Goal: Communication & Community: Answer question/provide support

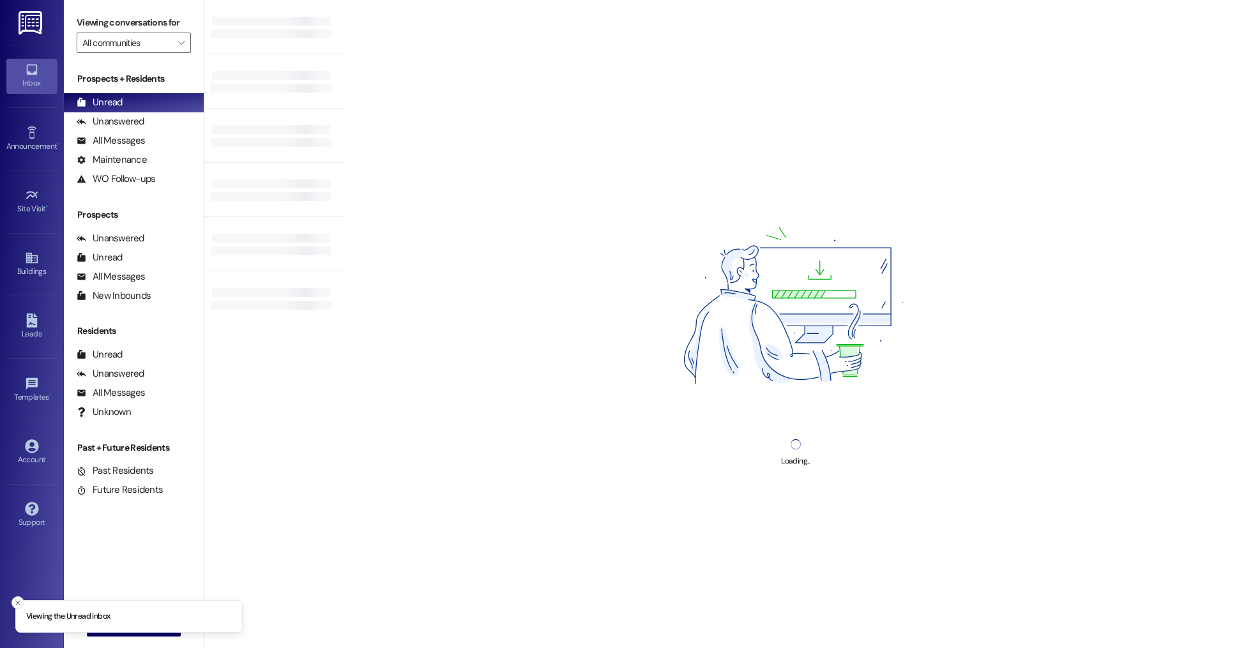
click at [21, 603] on icon "Close toast" at bounding box center [18, 603] width 8 height 8
click at [146, 619] on span "New Message" at bounding box center [141, 625] width 52 height 13
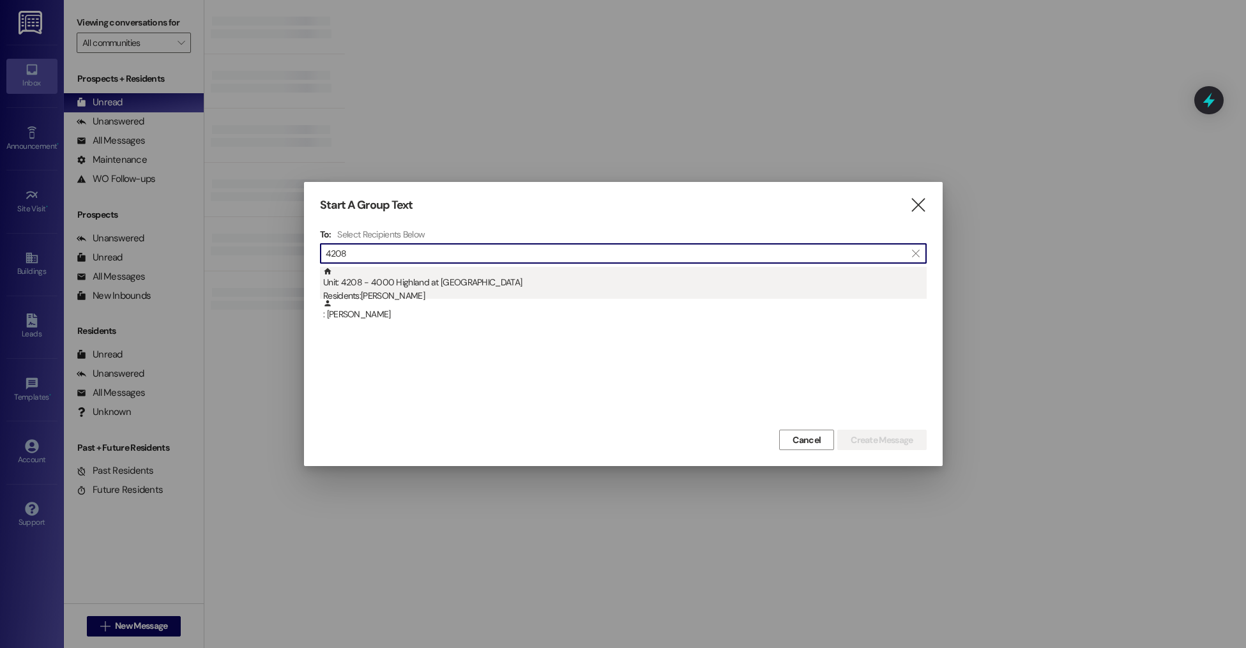
type input "4208"
click at [419, 294] on div "Residents: [PERSON_NAME]" at bounding box center [625, 295] width 604 height 13
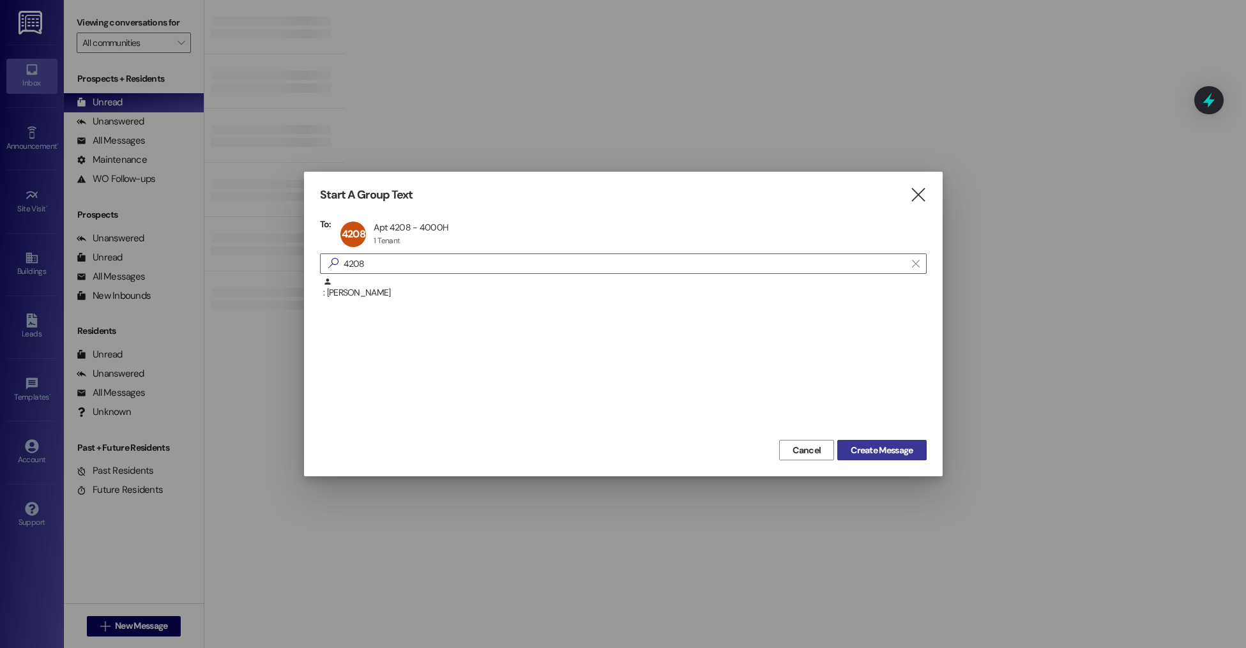
click at [865, 453] on span "Create Message" at bounding box center [882, 450] width 62 height 13
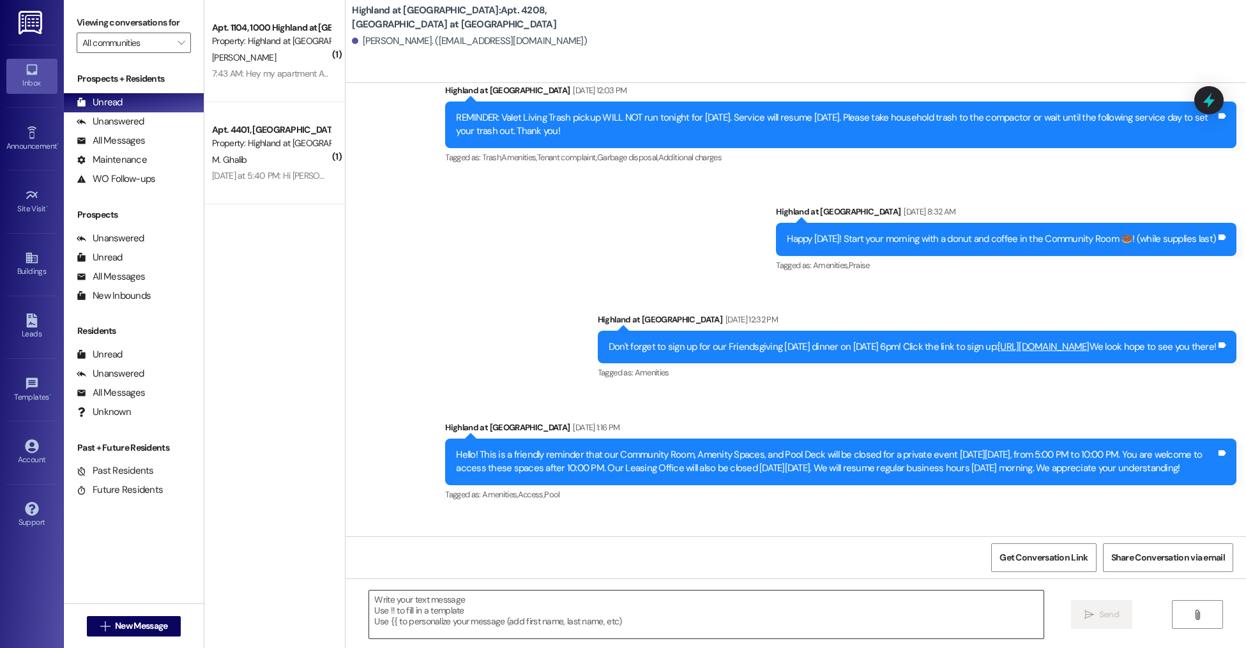
scroll to position [16177, 0]
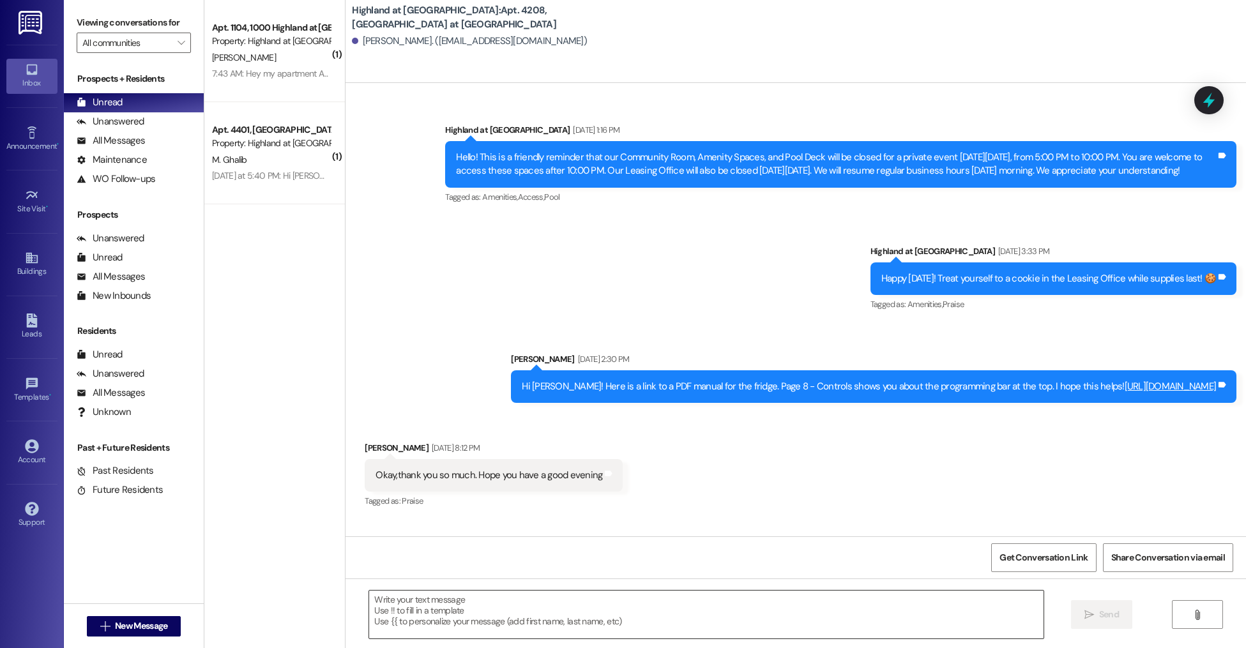
click at [514, 623] on textarea at bounding box center [706, 615] width 674 height 48
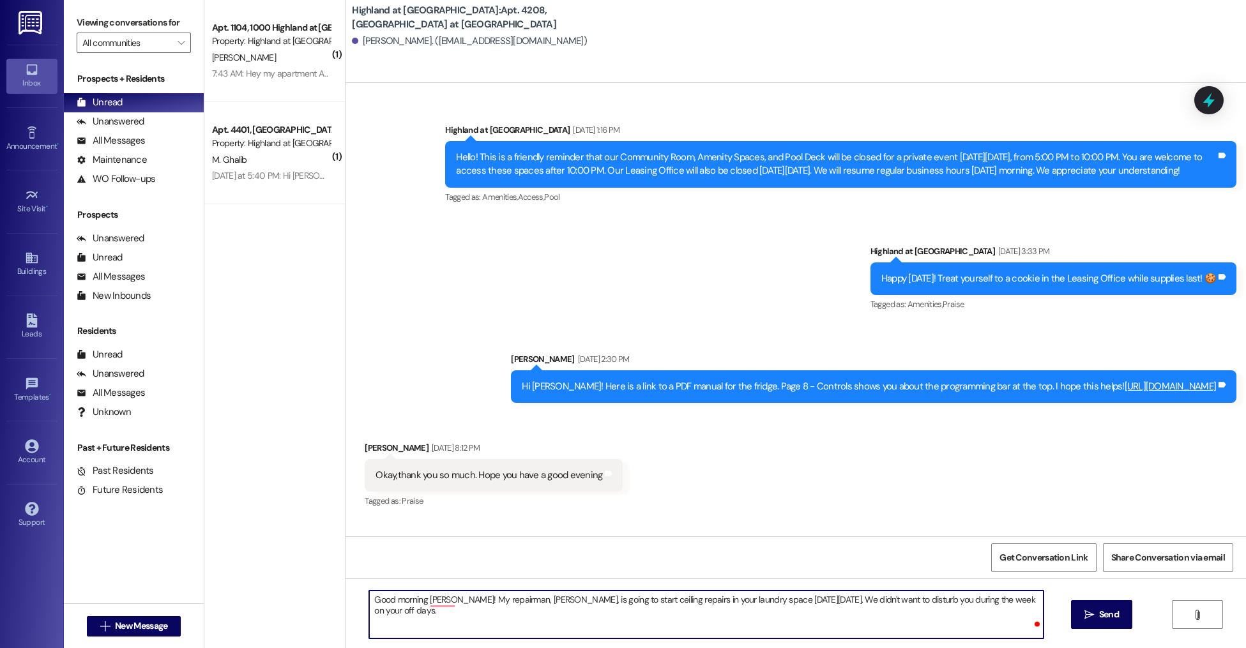
type textarea "Good morning [PERSON_NAME]! My repairman, [PERSON_NAME], is going to start ceil…"
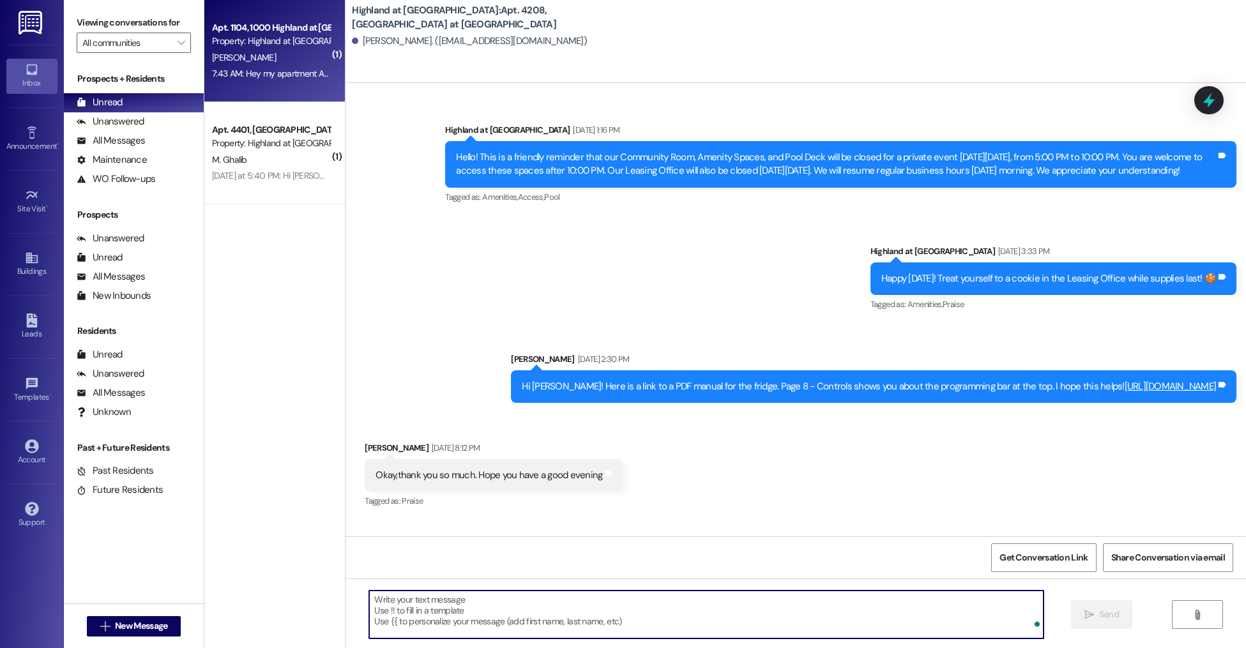
click at [284, 78] on div "7:43 AM: Hey my apartment AC isn't working but I have to be at work. Is there a…" at bounding box center [478, 73] width 533 height 11
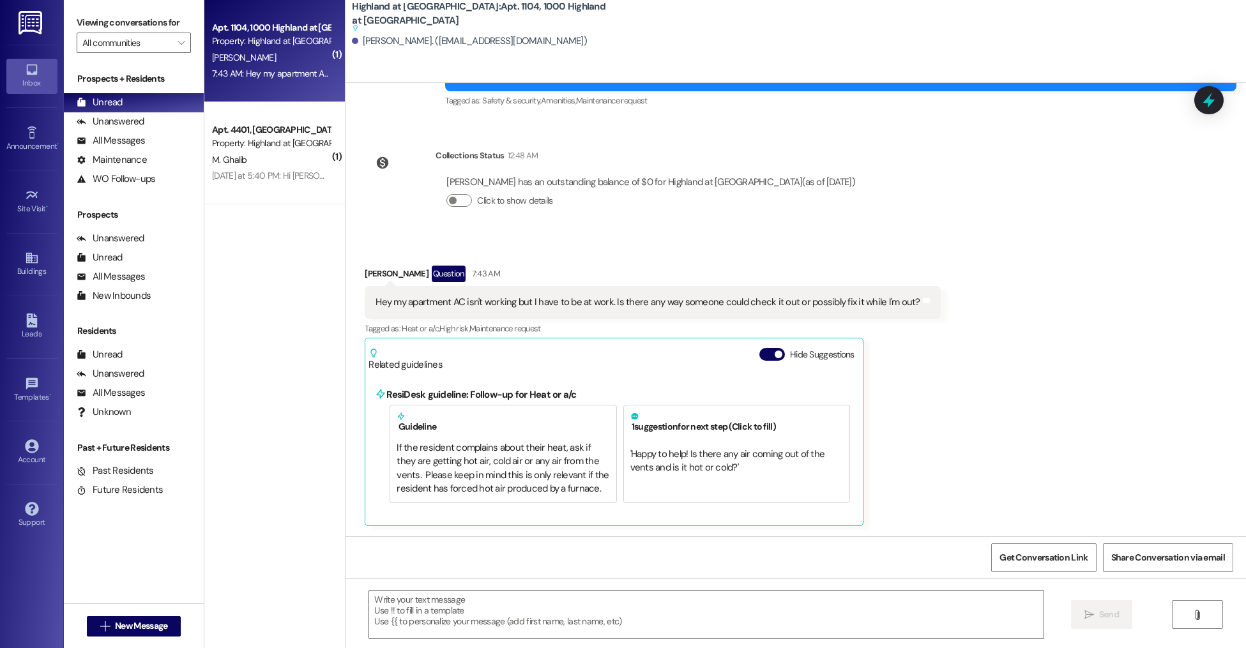
scroll to position [3931, 0]
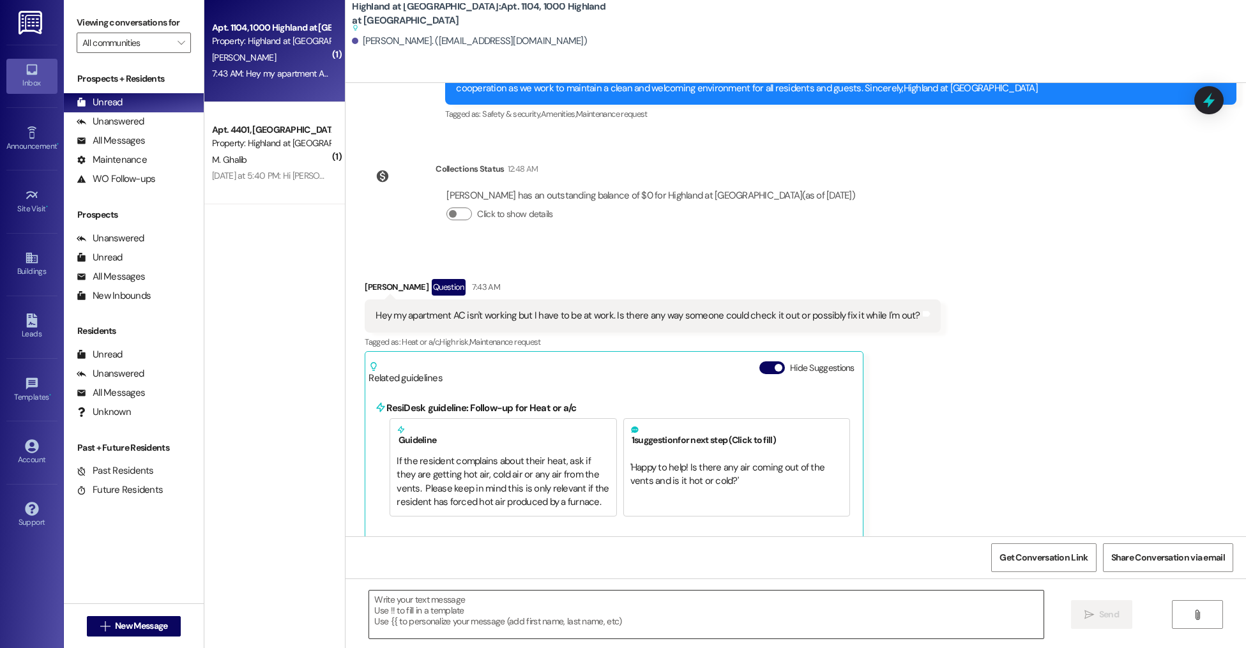
click at [589, 609] on textarea at bounding box center [706, 615] width 674 height 48
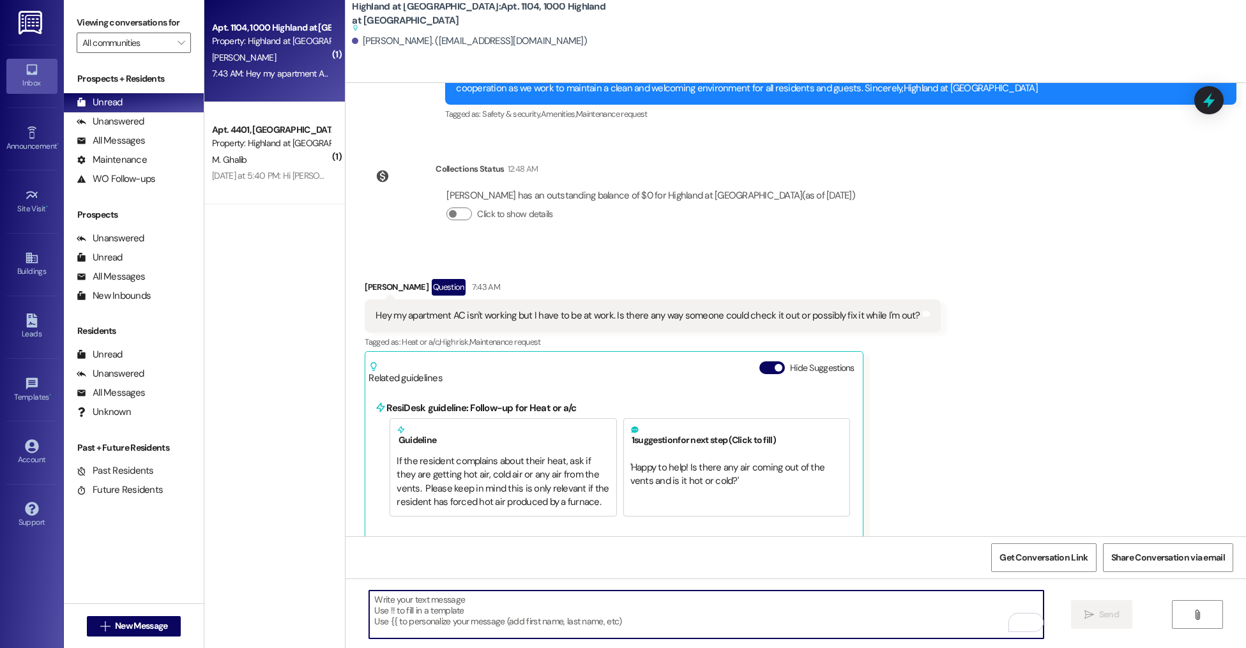
type textarea "H"
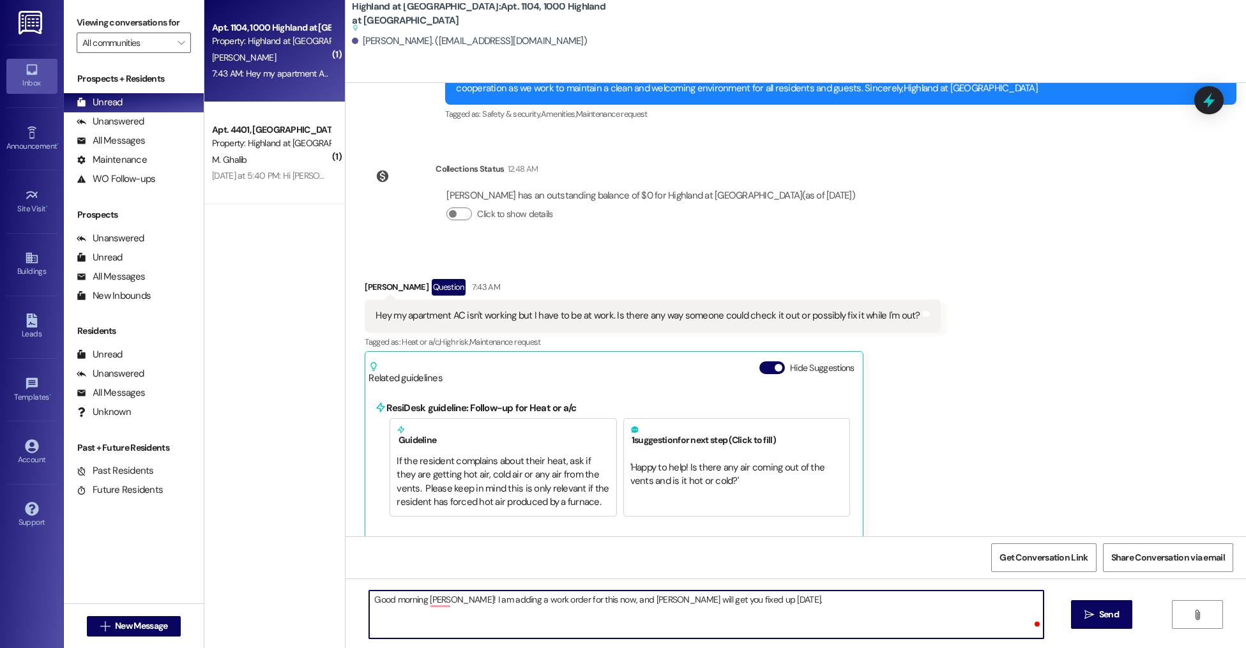
type textarea "Good morning [PERSON_NAME]! I am adding a work order for this now, and [PERSON_…"
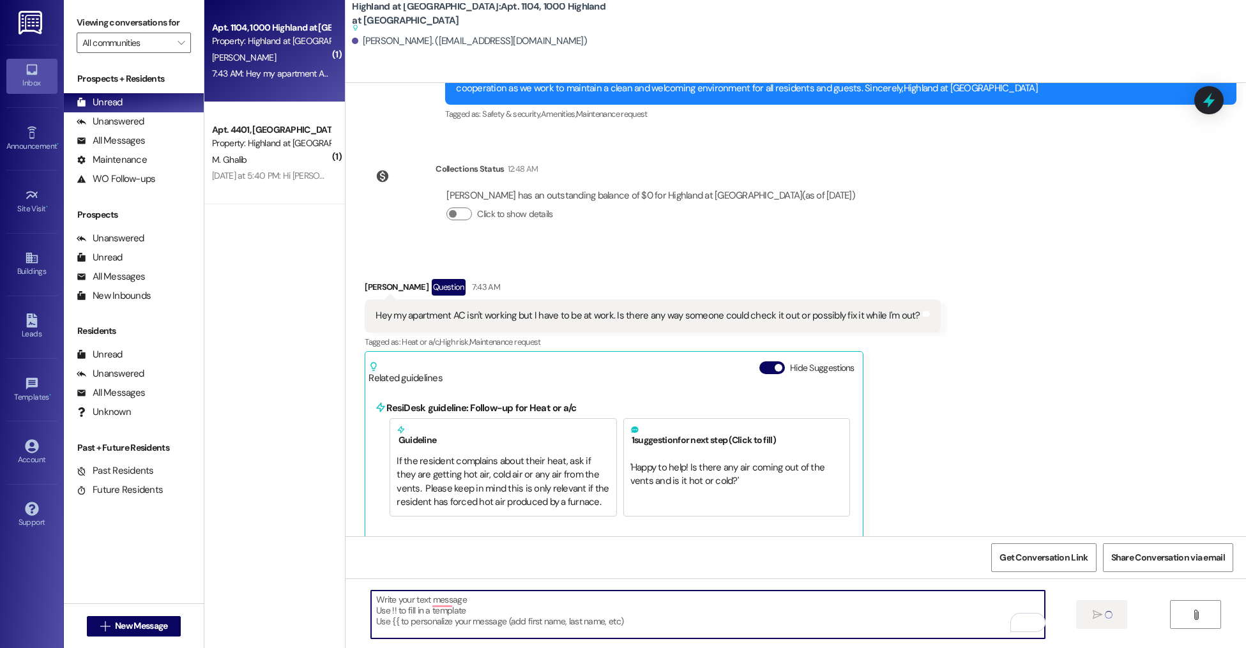
scroll to position [3832, 0]
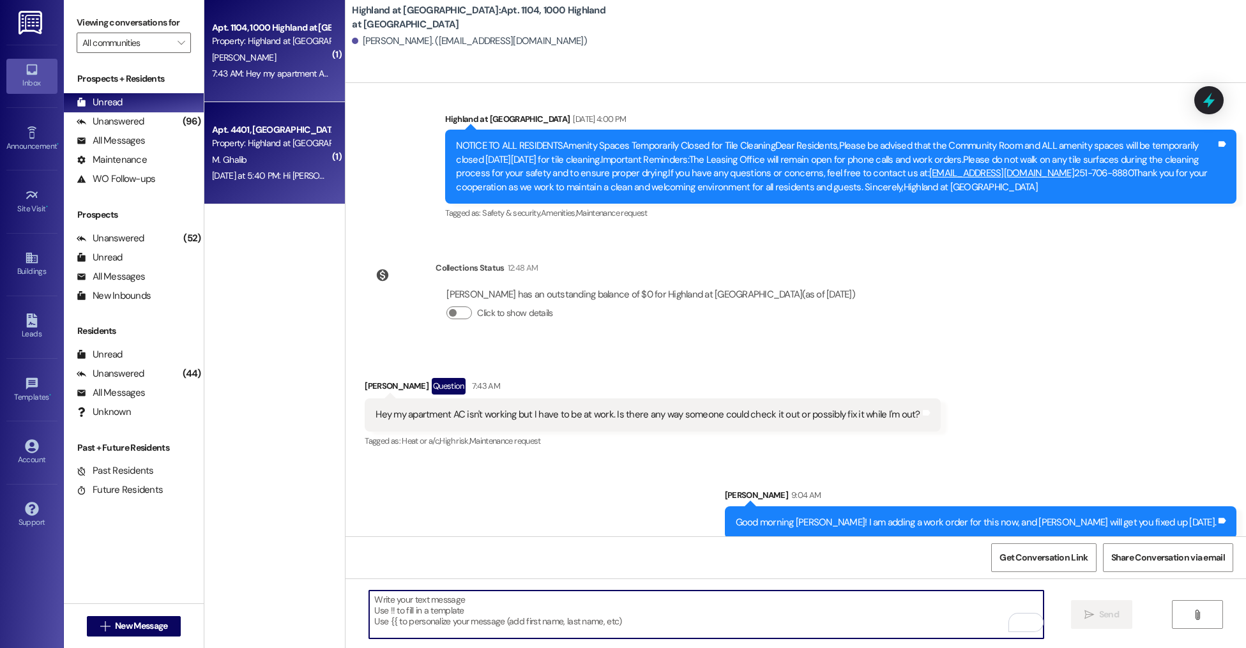
click at [259, 195] on div "Apt. 4401, [GEOGRAPHIC_DATA] at [GEOGRAPHIC_DATA] Property: [GEOGRAPHIC_DATA] a…" at bounding box center [274, 153] width 140 height 102
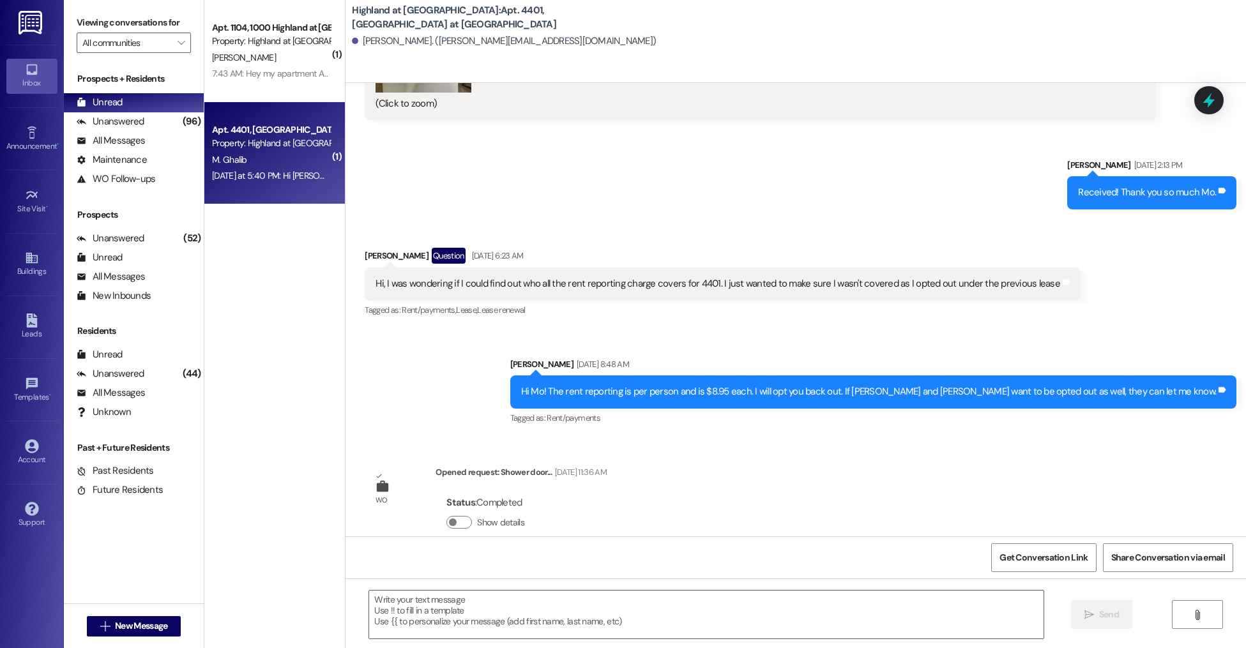
scroll to position [2974, 0]
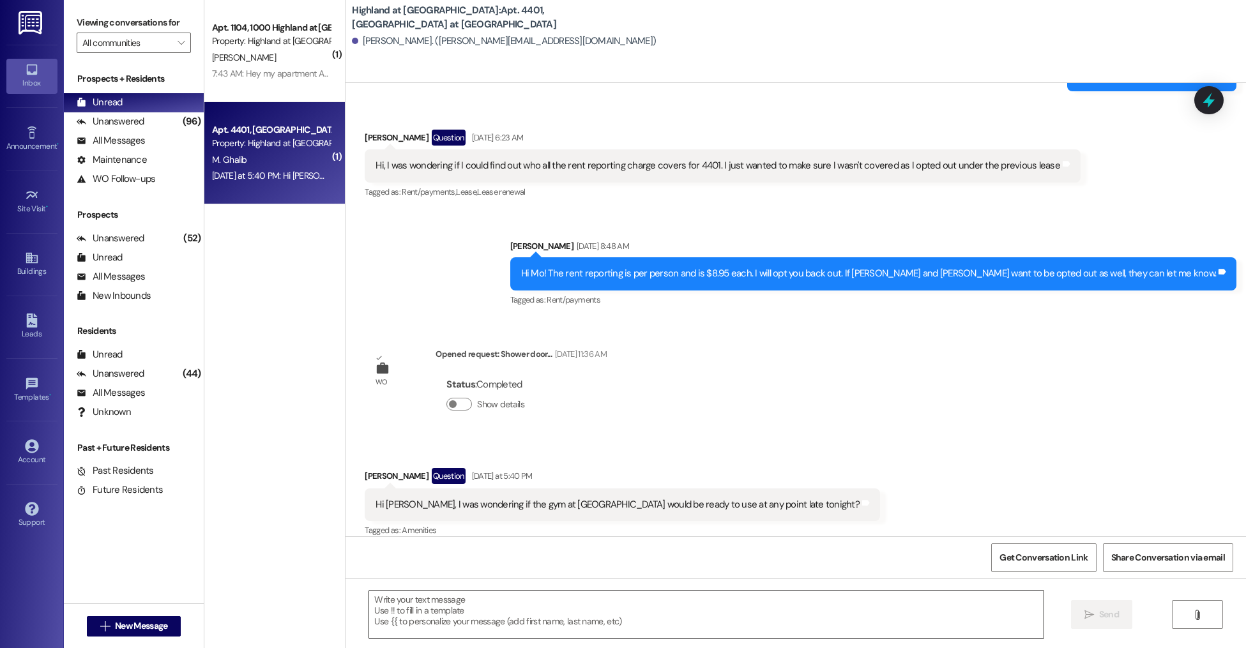
click at [535, 605] on textarea at bounding box center [706, 615] width 674 height 48
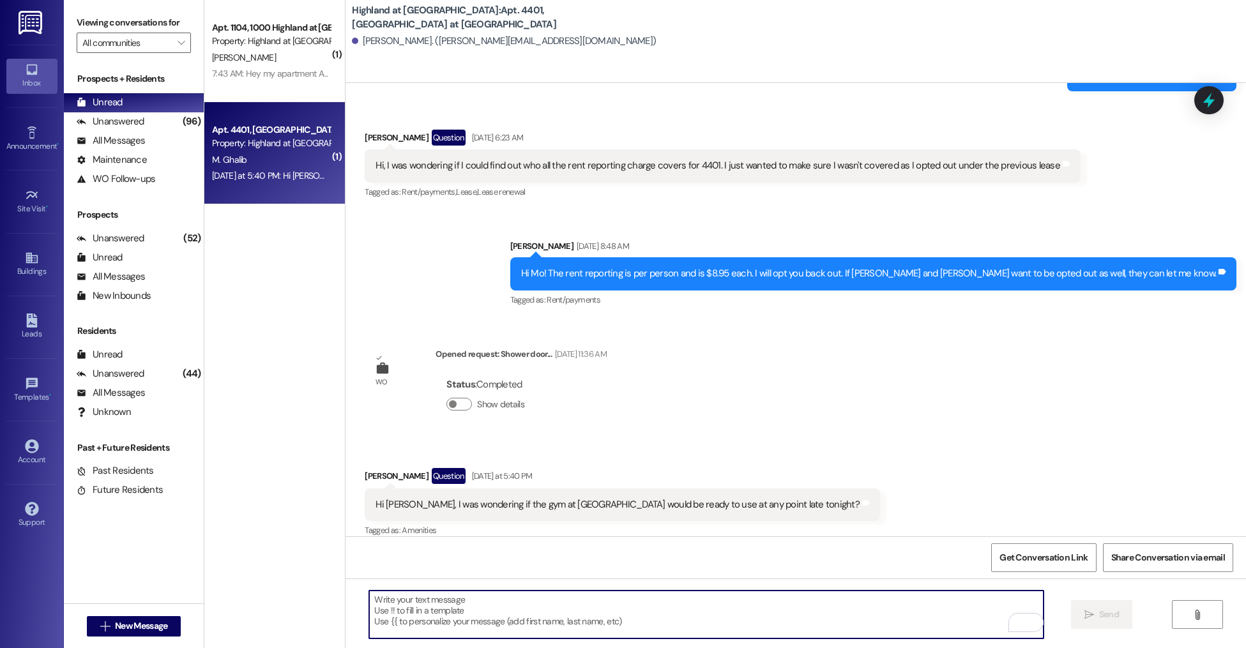
click at [550, 591] on textarea "To enrich screen reader interactions, please activate Accessibility in Grammarl…" at bounding box center [706, 615] width 674 height 48
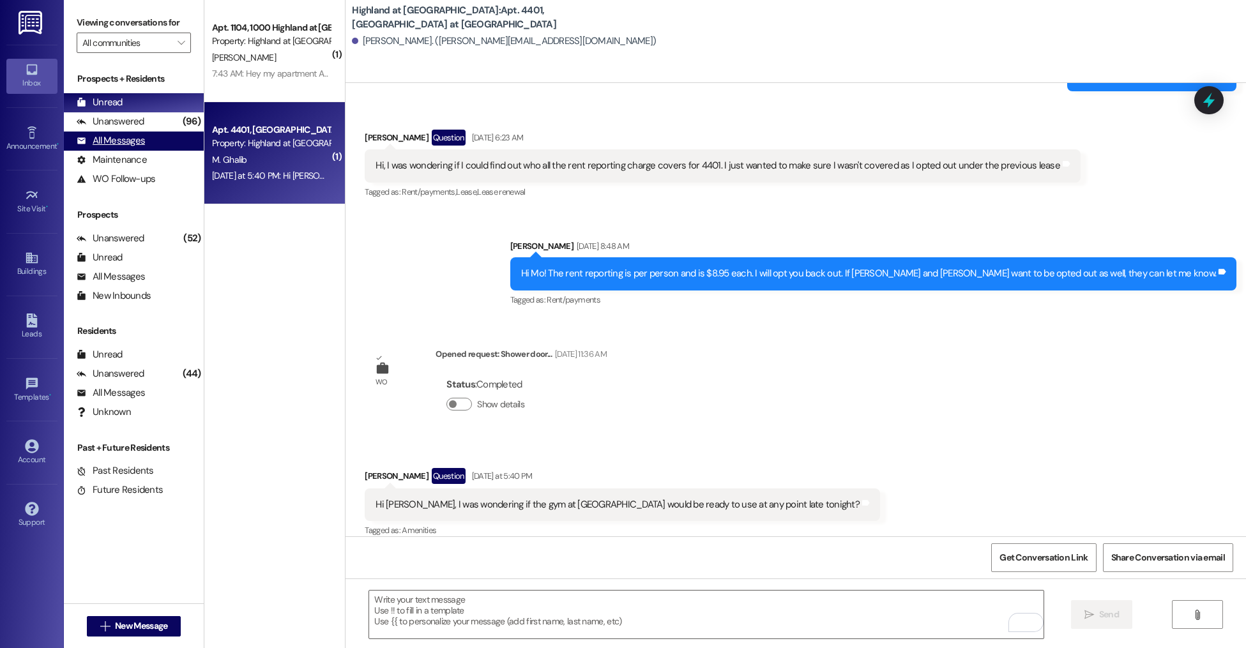
click at [149, 142] on div "All Messages (undefined)" at bounding box center [134, 141] width 140 height 19
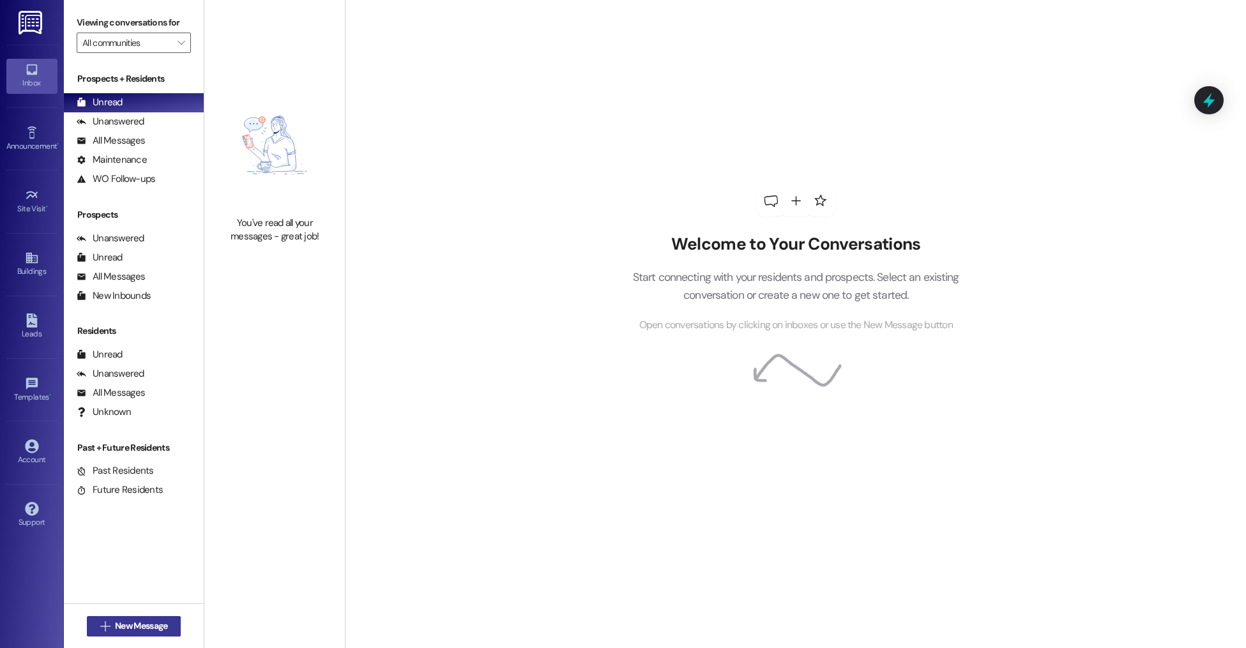
click at [120, 635] on button " New Message" at bounding box center [134, 626] width 95 height 20
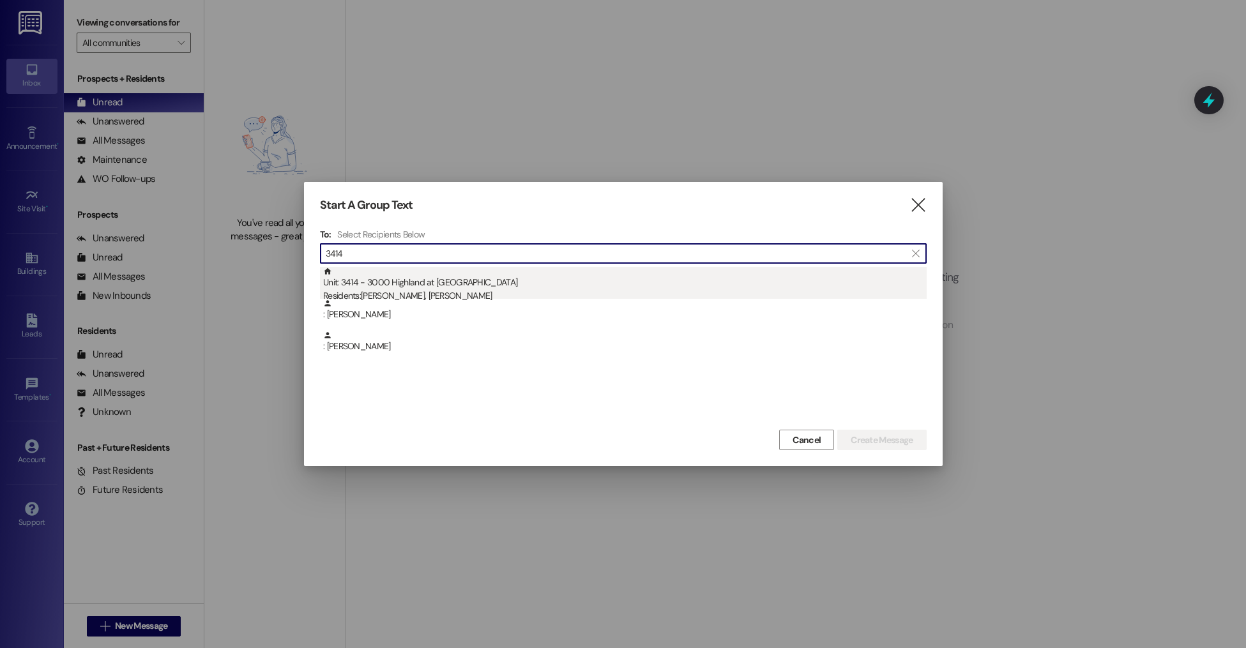
type input "3414"
click at [414, 291] on div "Residents: [PERSON_NAME], [PERSON_NAME]" at bounding box center [625, 295] width 604 height 13
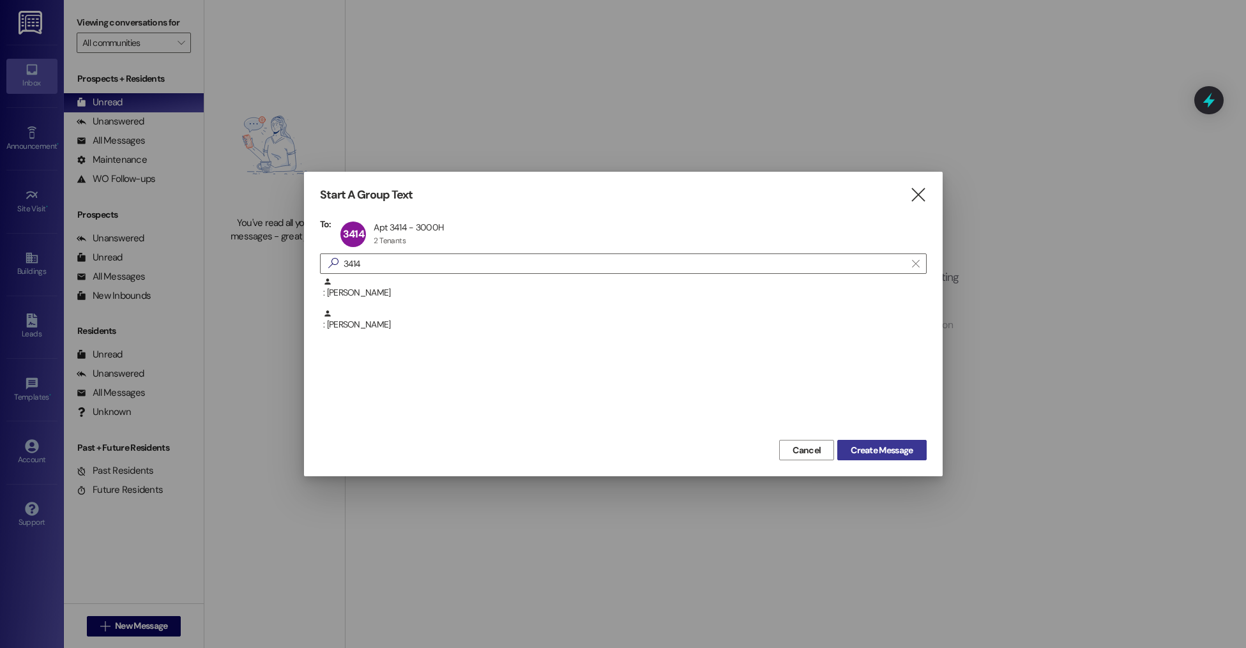
click at [889, 455] on span "Create Message" at bounding box center [882, 450] width 62 height 13
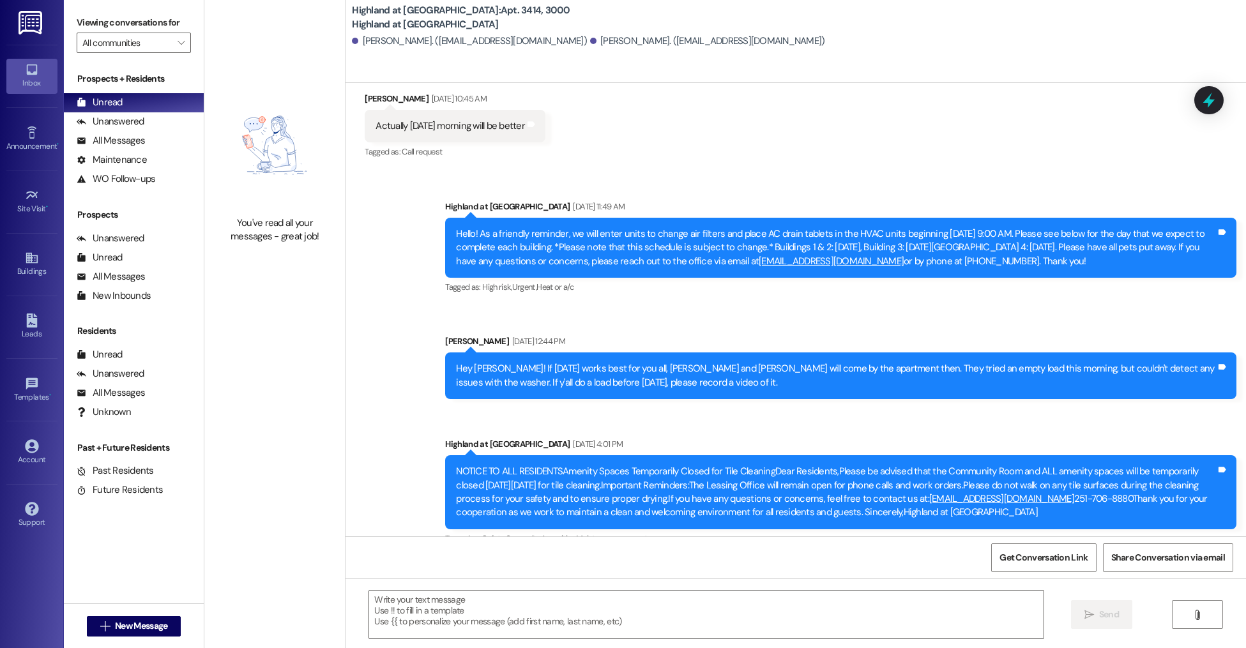
scroll to position [25805, 0]
